Goal: Task Accomplishment & Management: Complete application form

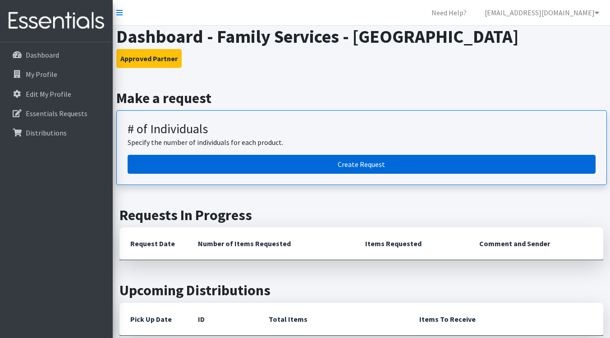
click at [342, 162] on link "Create Request" at bounding box center [362, 164] width 468 height 19
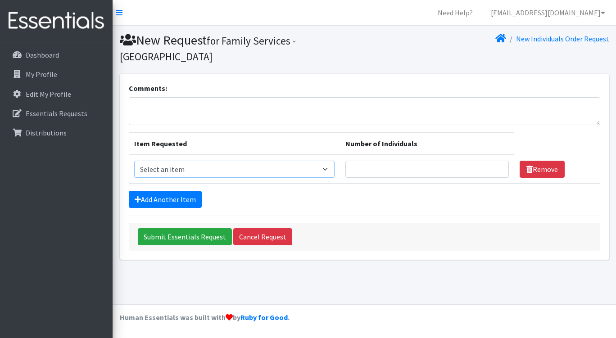
click at [288, 161] on select "Select an item (Newborn) (Preemie) (Size 1) (Size 2) (Size 3) (Size 4) (Size 5)…" at bounding box center [234, 169] width 201 height 17
click at [361, 202] on form "Comments: Item Requested Number of Individuals Item Requested Select an item (N…" at bounding box center [365, 167] width 472 height 168
click at [53, 51] on p "Dashboard" at bounding box center [42, 54] width 33 height 9
